Goal: Task Accomplishment & Management: Manage account settings

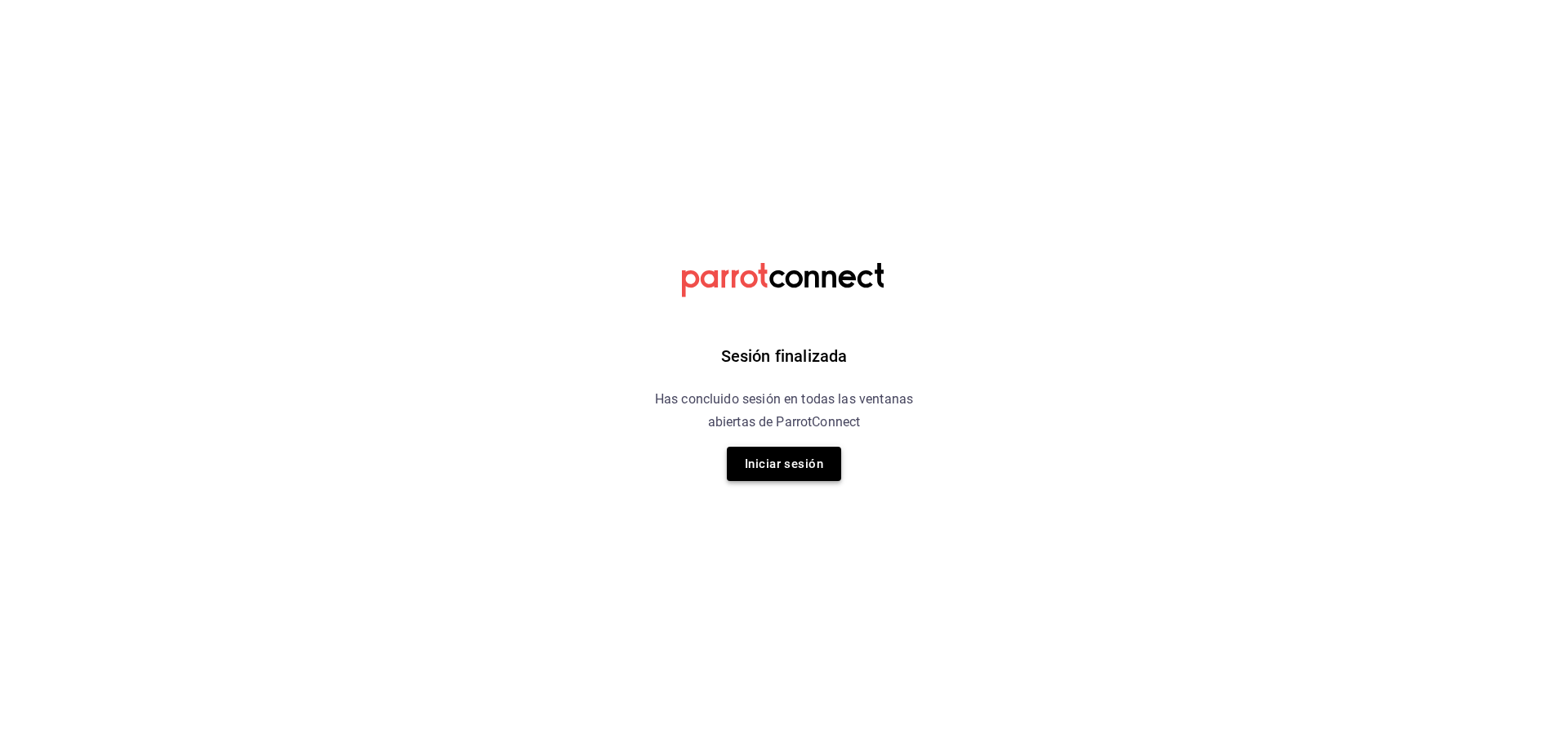
click at [795, 466] on button "Iniciar sesión" at bounding box center [784, 464] width 114 height 35
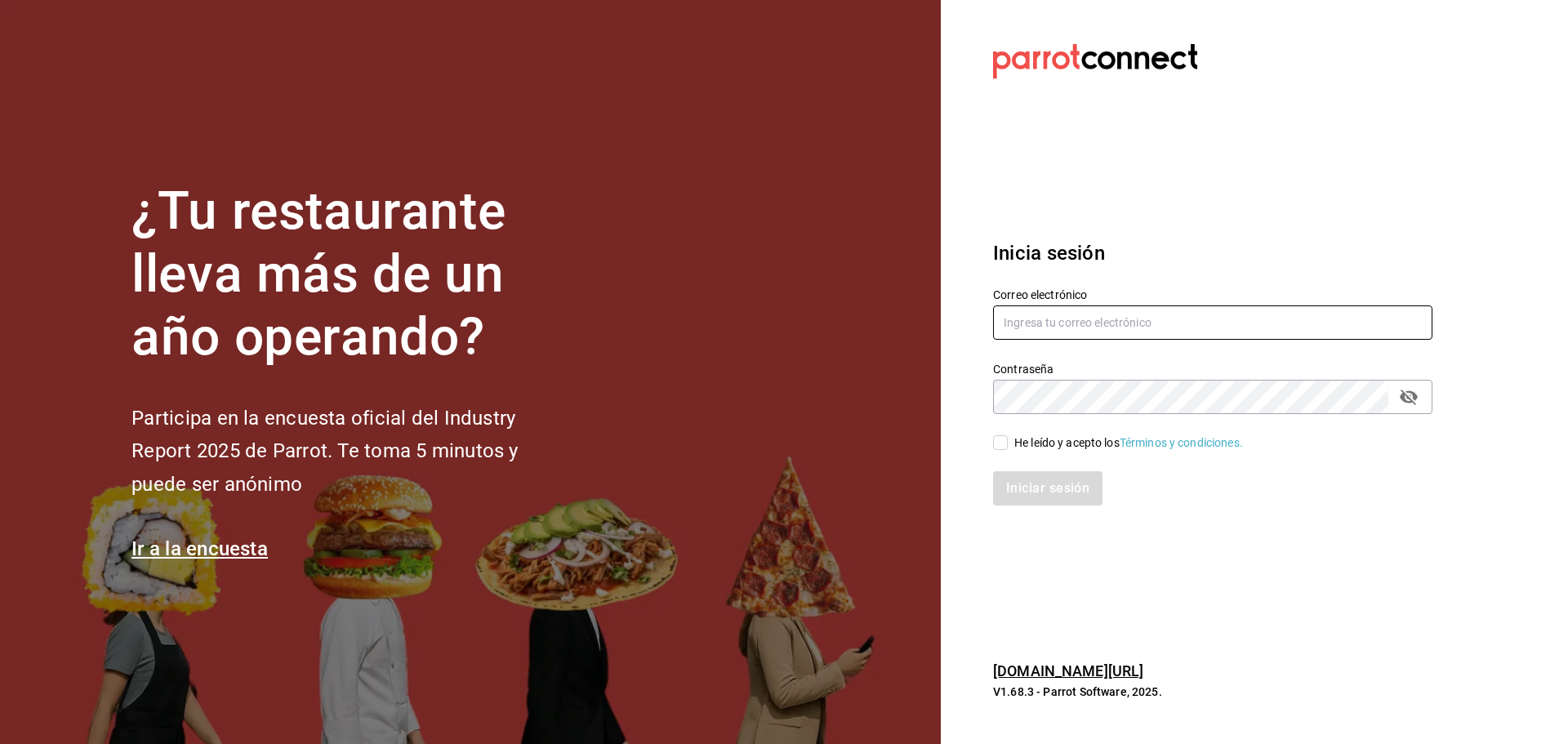
type input "[PERSON_NAME][EMAIL_ADDRESS][DOMAIN_NAME]"
click at [1001, 440] on input "He leído y acepto los Términos y condiciones." at bounding box center [1001, 442] width 15 height 15
checkbox input "true"
click at [1049, 484] on button "Iniciar sesión" at bounding box center [1048, 488] width 111 height 35
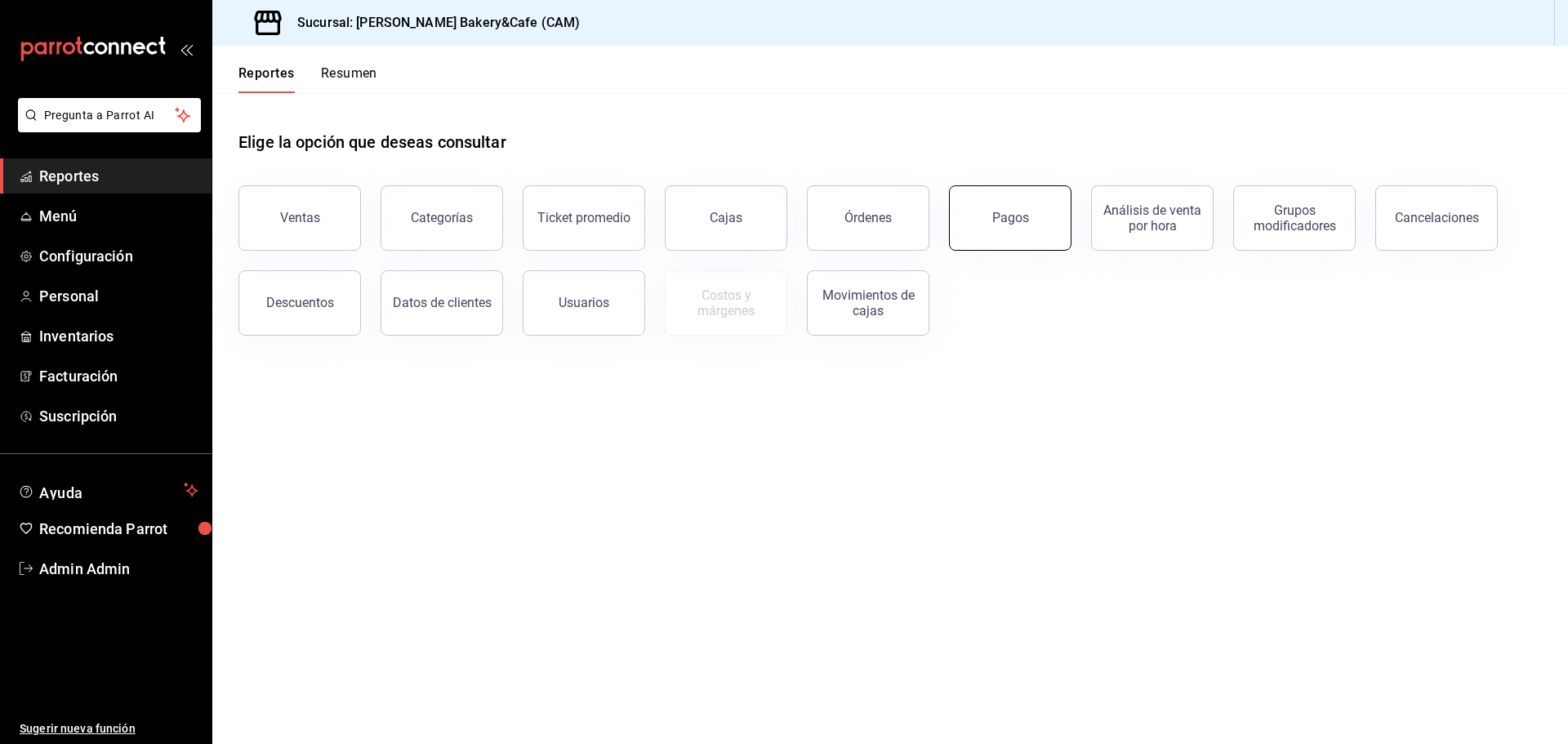
click at [1010, 215] on div "Pagos" at bounding box center [1011, 217] width 37 height 16
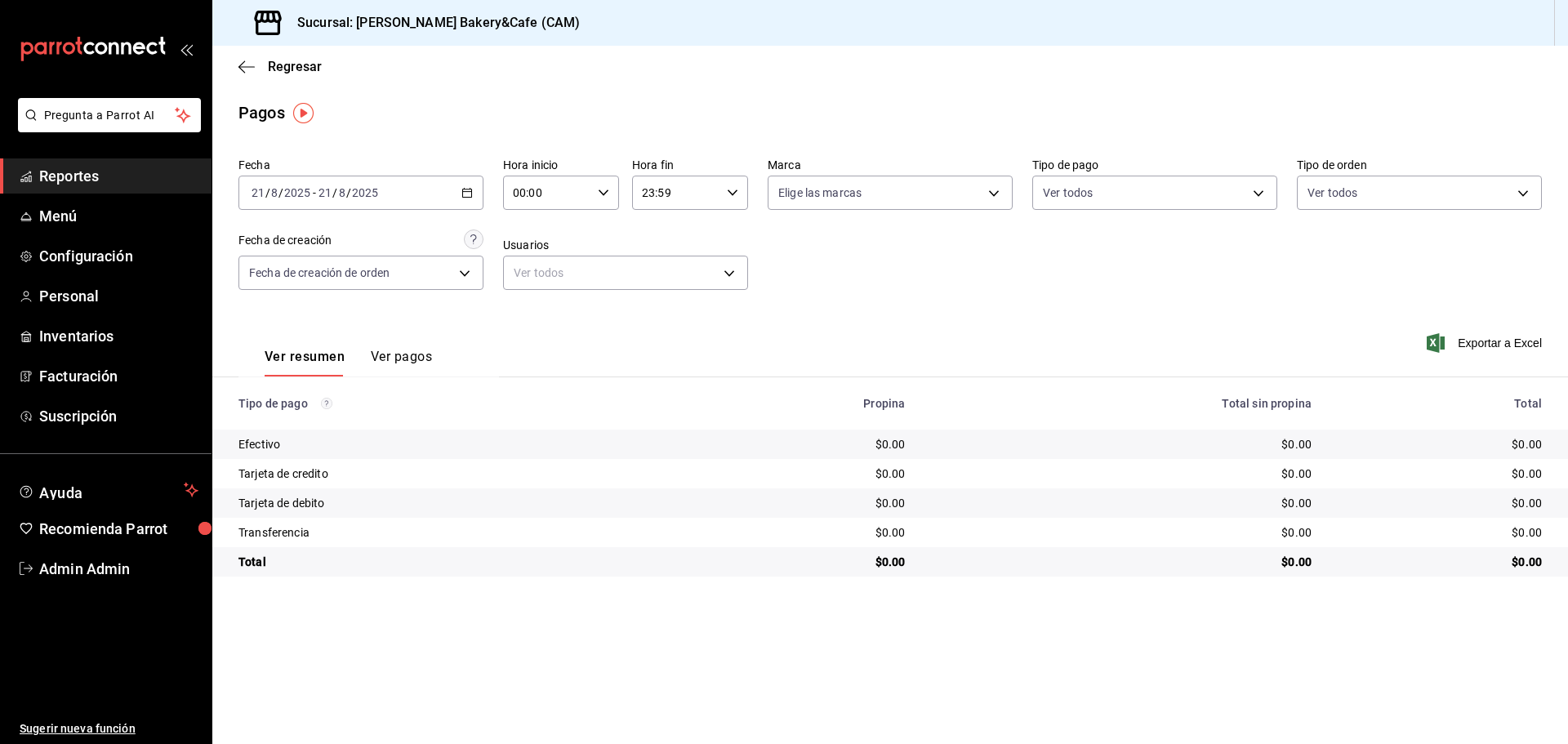
click at [402, 352] on button "Ver pagos" at bounding box center [401, 363] width 62 height 28
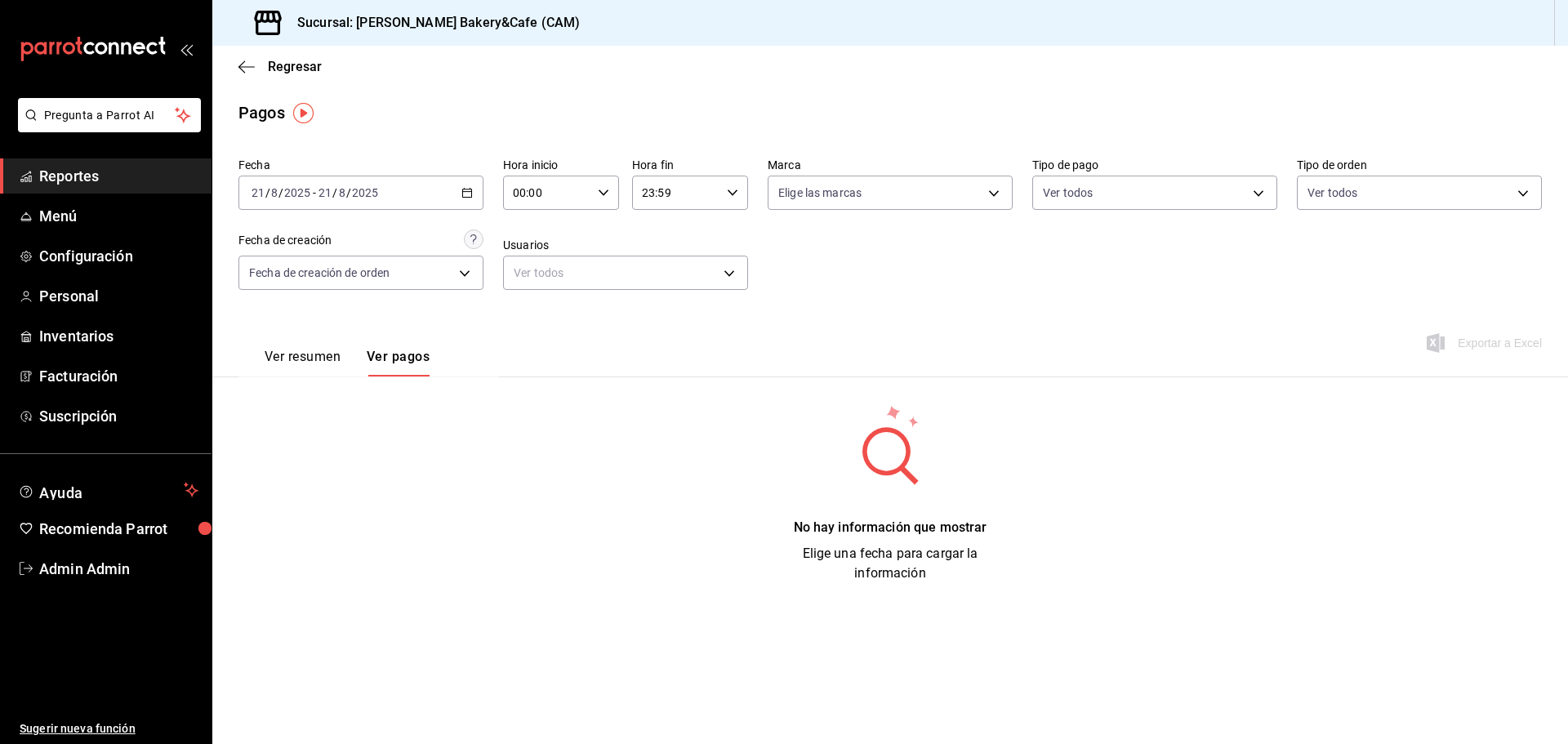
click at [293, 350] on button "Ver resumen" at bounding box center [303, 363] width 76 height 28
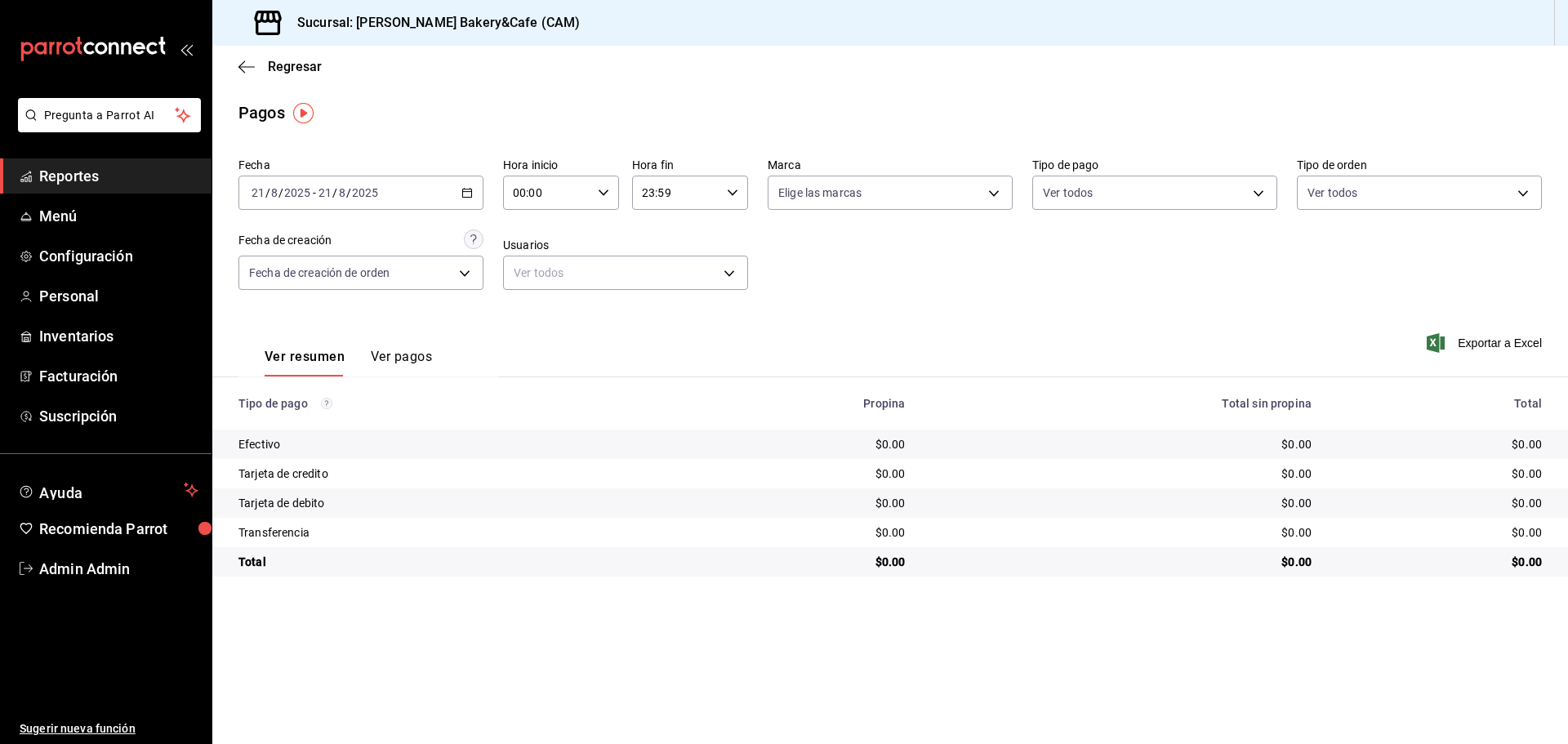
click at [146, 174] on span "Reportes" at bounding box center [119, 176] width 160 height 22
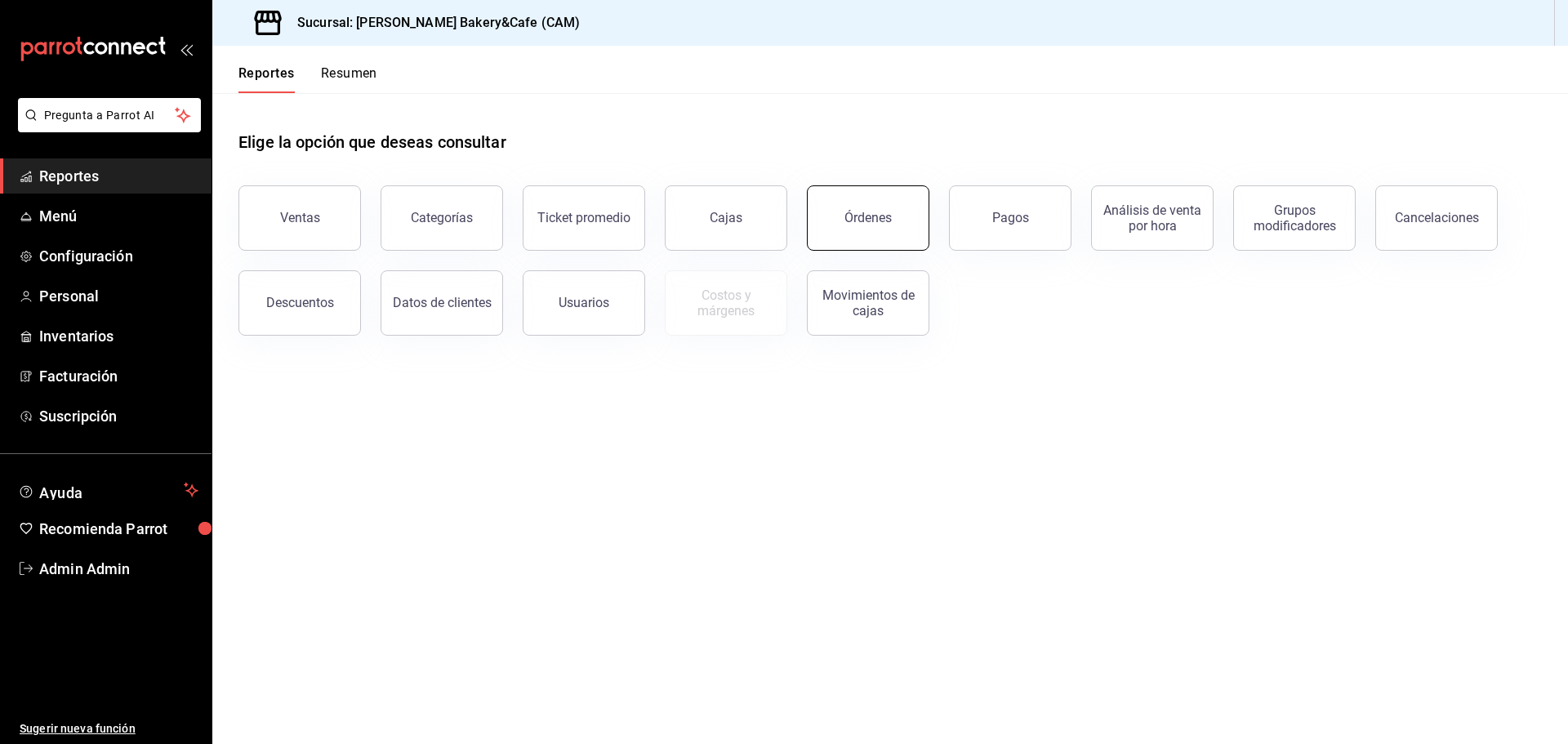
click at [863, 218] on div "Órdenes" at bounding box center [868, 217] width 48 height 16
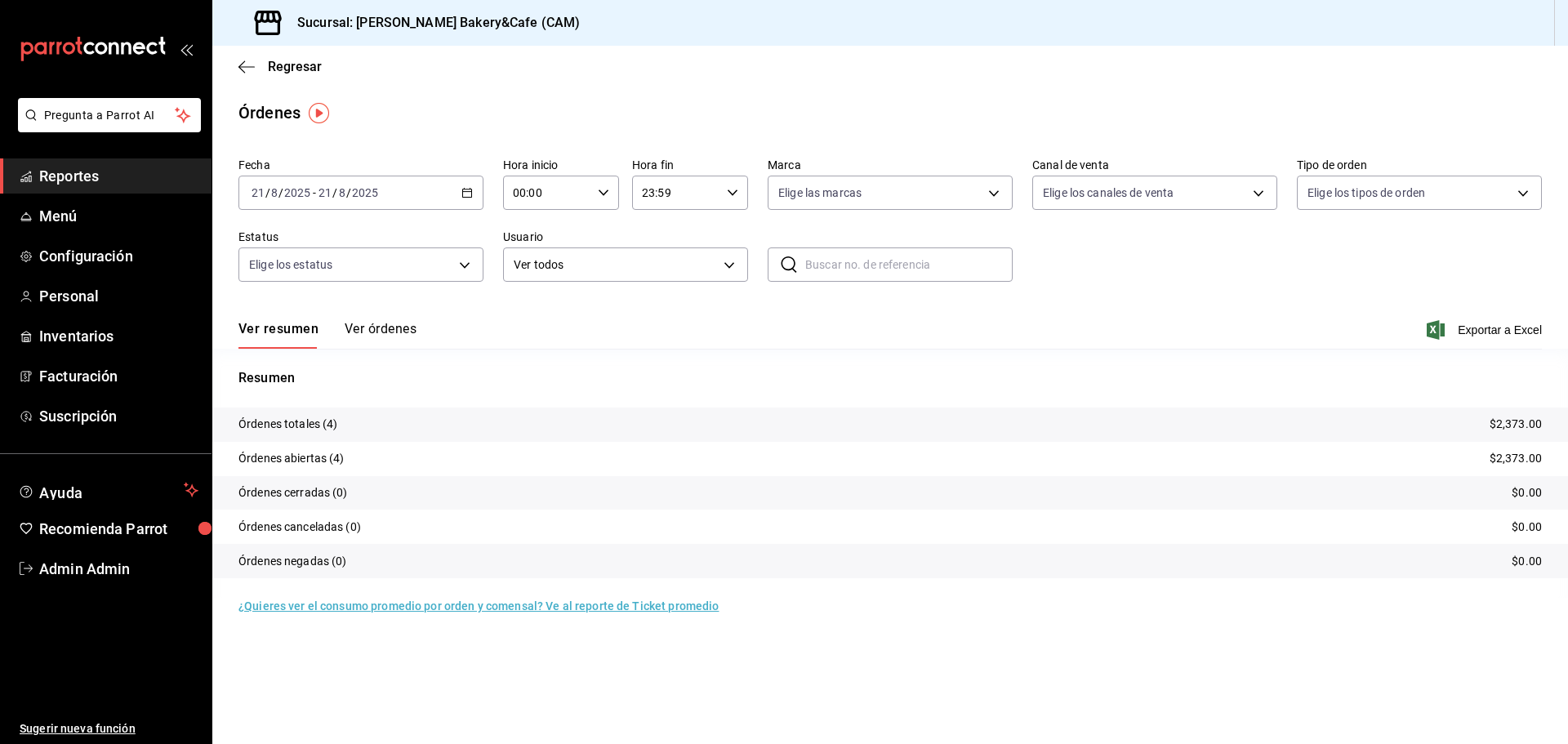
click at [370, 329] on button "Ver órdenes" at bounding box center [380, 335] width 72 height 28
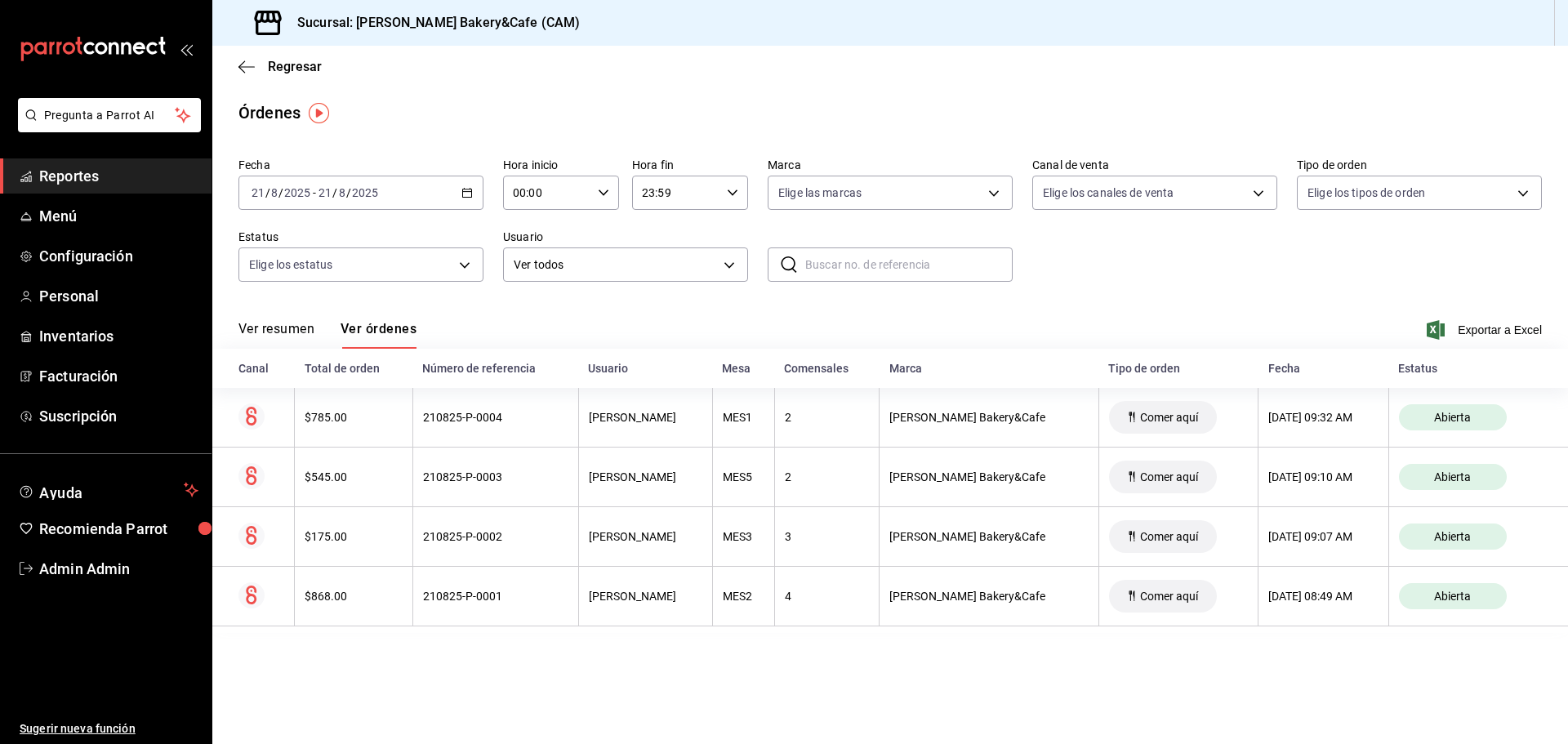
click at [144, 190] on link "Reportes" at bounding box center [105, 176] width 211 height 35
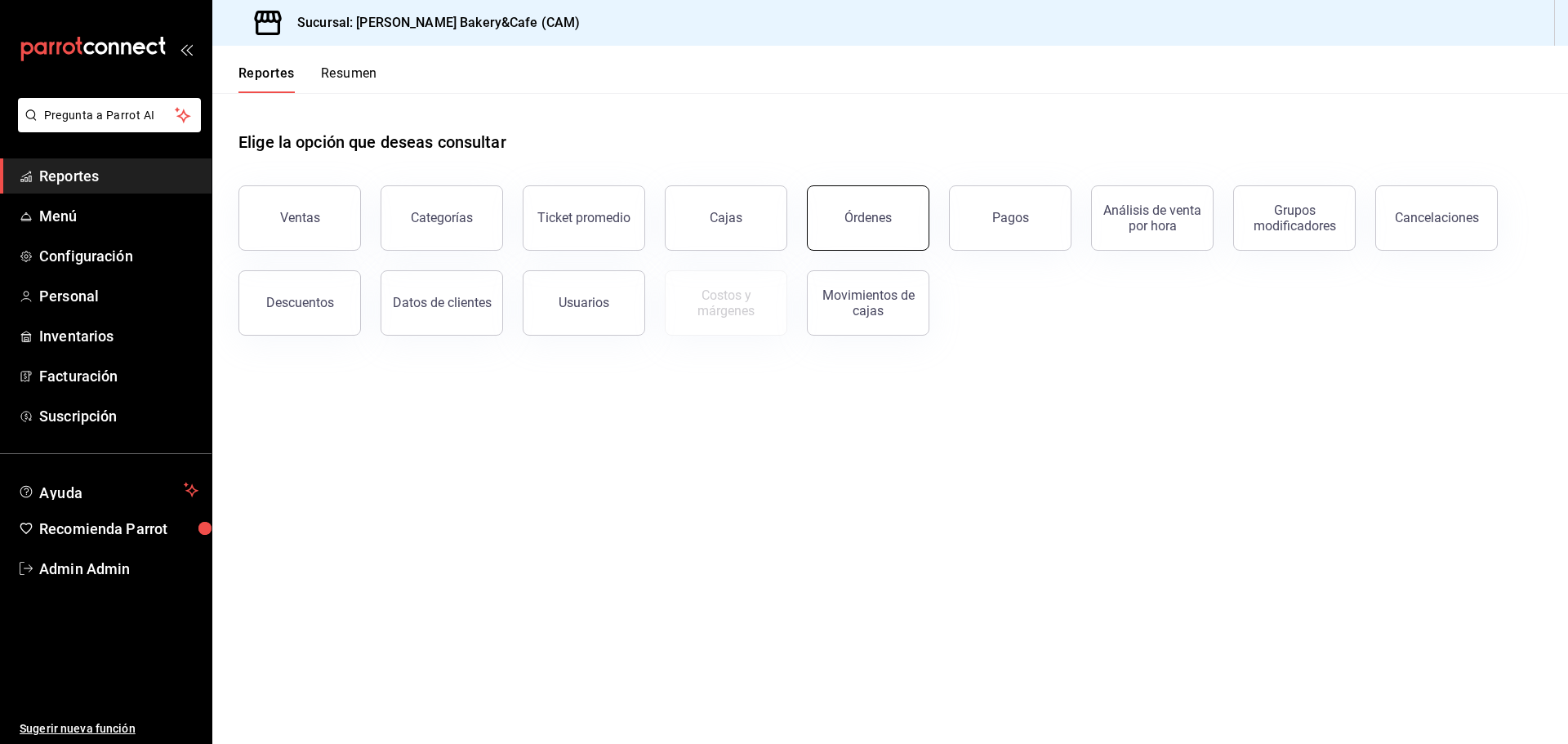
click at [886, 227] on button "Órdenes" at bounding box center [867, 217] width 123 height 65
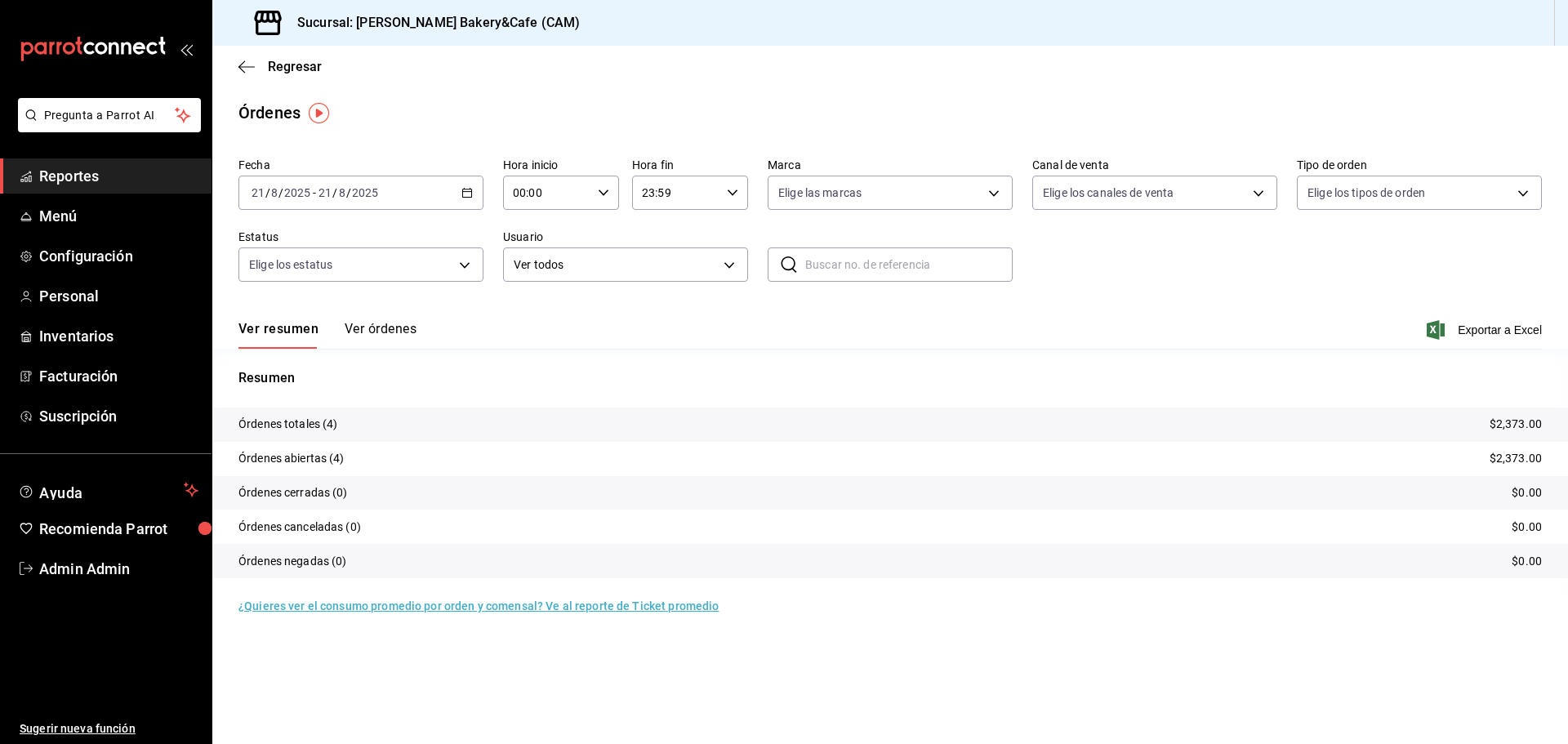
click at [380, 328] on button "Ver órdenes" at bounding box center [380, 335] width 72 height 28
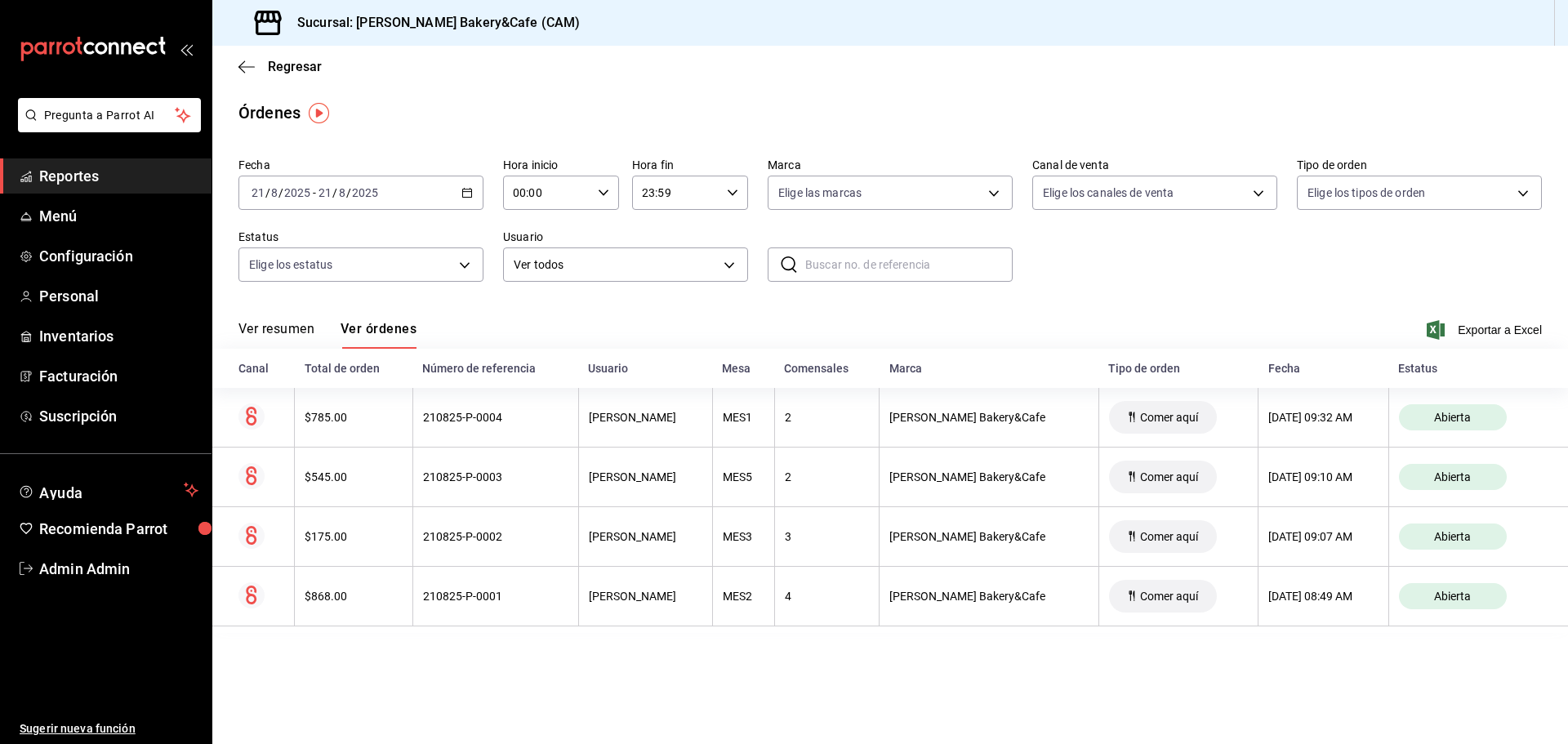
click at [275, 324] on button "Ver resumen" at bounding box center [276, 335] width 76 height 28
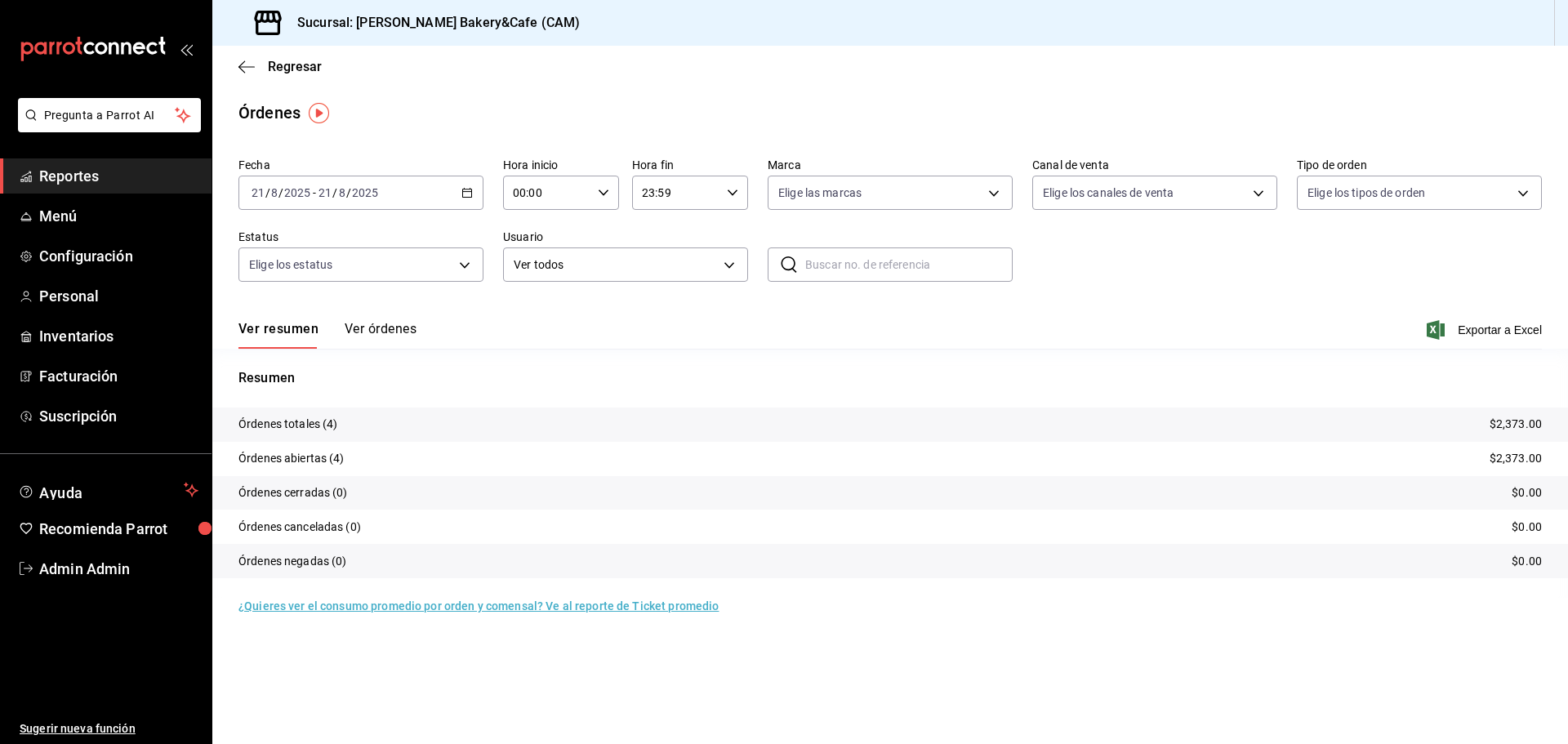
click at [364, 326] on button "Ver órdenes" at bounding box center [380, 335] width 72 height 28
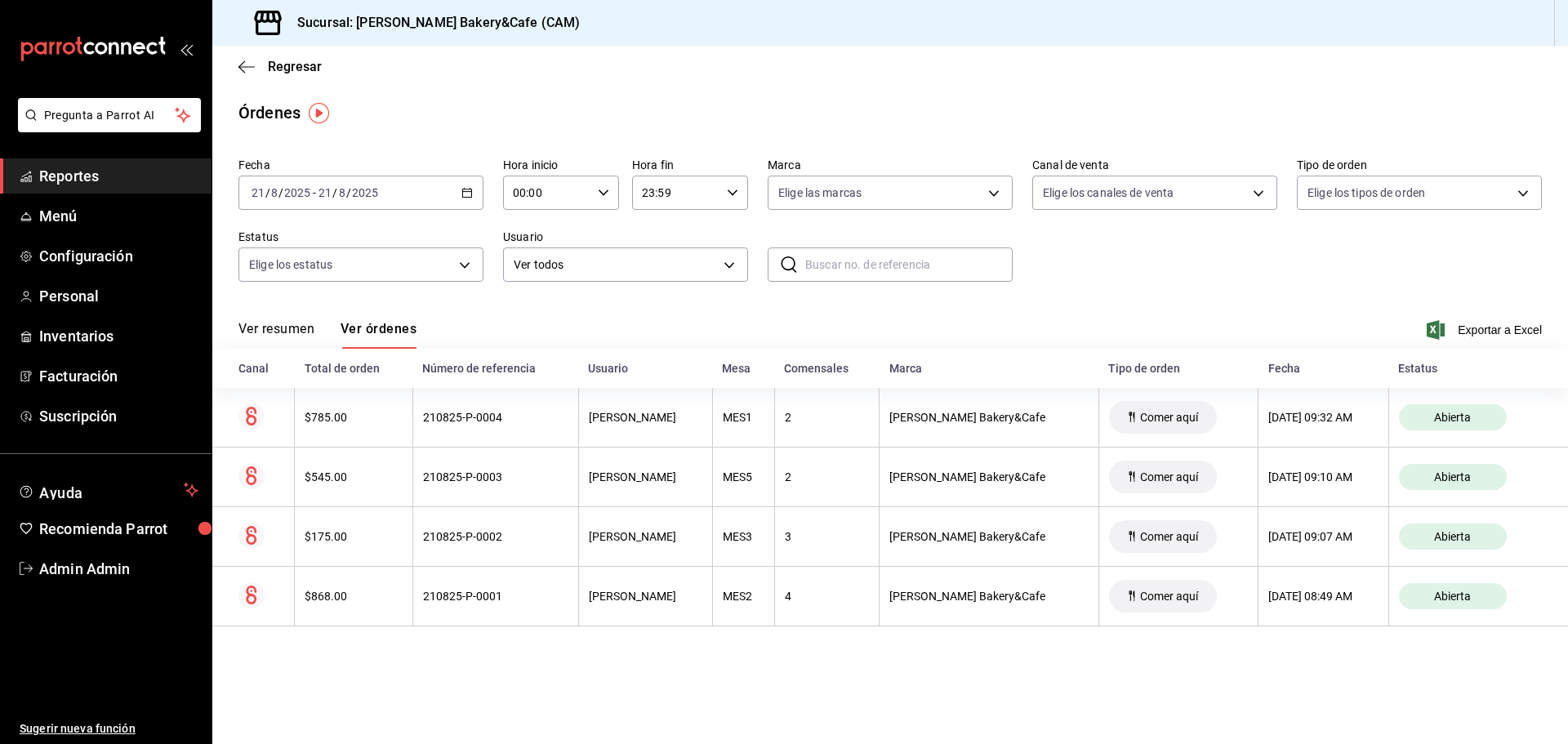
click at [284, 326] on button "Ver resumen" at bounding box center [276, 335] width 76 height 28
